Goal: Task Accomplishment & Management: Manage account settings

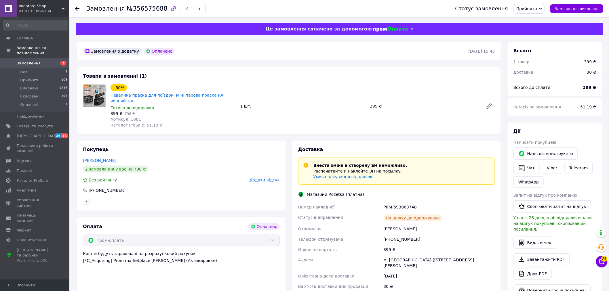
click at [53, 62] on link "Замовлення 7" at bounding box center [35, 63] width 71 height 10
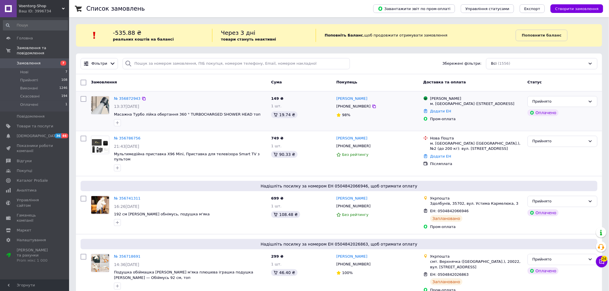
click at [100, 105] on img at bounding box center [100, 105] width 18 height 18
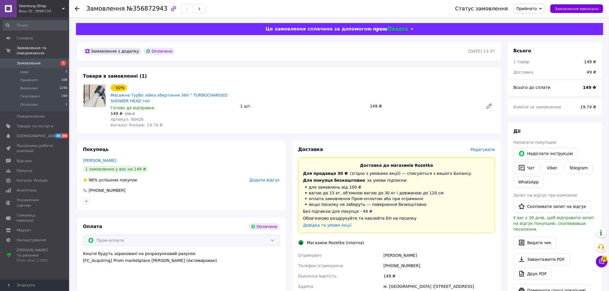
click at [346, 63] on div "Замовлення з додатку Оплачено [DATE] 13:37 Товари в замовленні (1) - 50% Масажн…" at bounding box center [289, 256] width 431 height 429
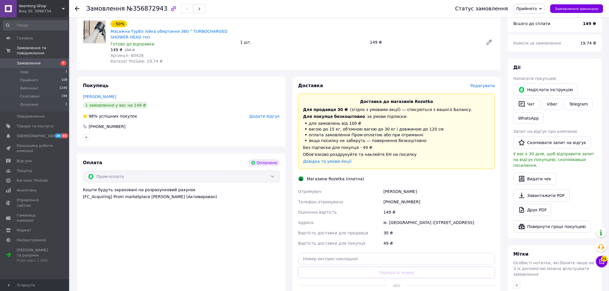
scroll to position [192, 0]
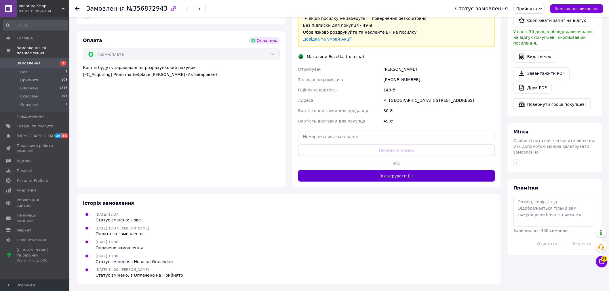
click at [369, 181] on button "Згенерувати ЕН" at bounding box center [396, 177] width 197 height 12
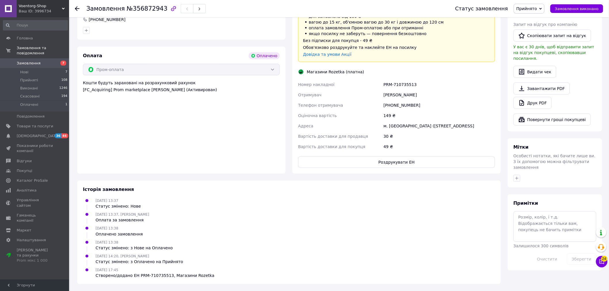
scroll to position [188, 0]
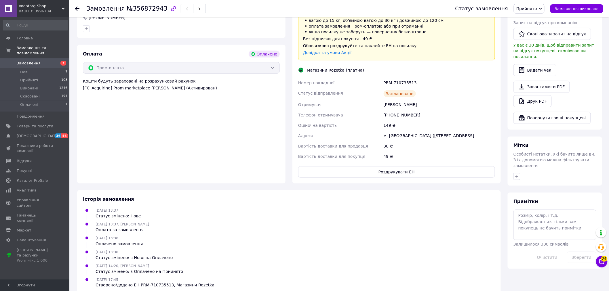
click at [401, 66] on div "Доставка Редагувати Доставка до магазинів Rozetka Для продавця 30 ₴   (згідно з…" at bounding box center [396, 76] width 197 height 204
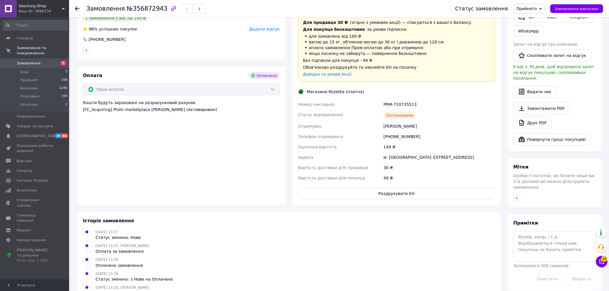
click at [401, 66] on div "Обов'язково роздрукуйте та наклейте ЕН на посилку" at bounding box center [396, 68] width 187 height 6
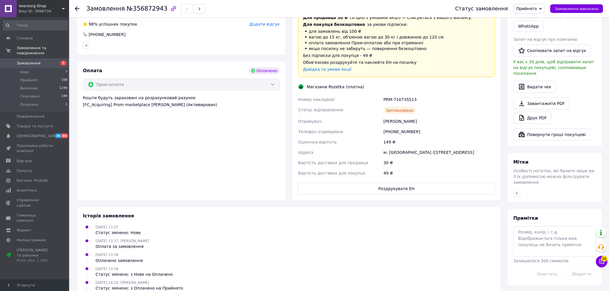
click at [401, 99] on div "PRM-710735513" at bounding box center [440, 99] width 114 height 10
copy div "PRM-710735513"
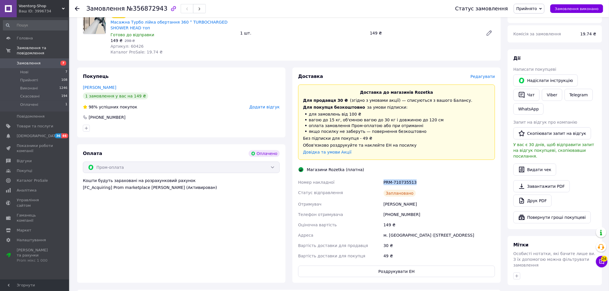
scroll to position [0, 0]
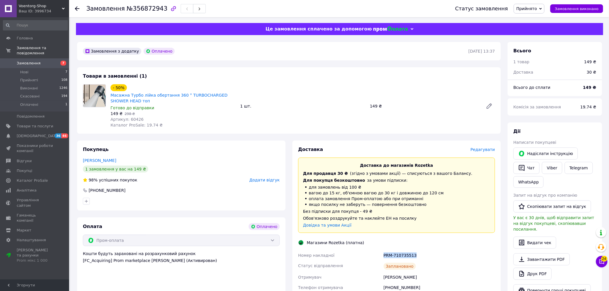
click at [41, 61] on span "Замовлення" at bounding box center [35, 63] width 37 height 5
